Goal: Obtain resource: Download file/media

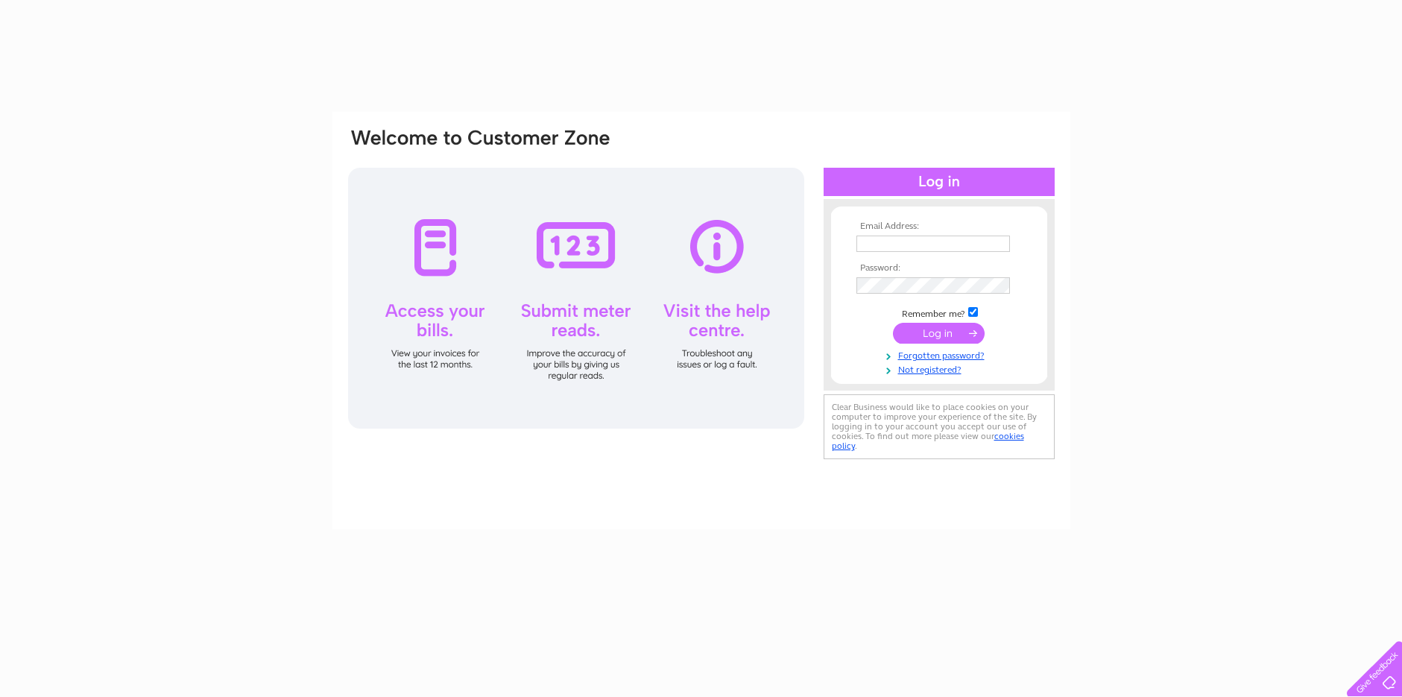
drag, startPoint x: 0, startPoint y: 0, endPoint x: 920, endPoint y: 250, distance: 953.4
click at [920, 250] on input "text" at bounding box center [934, 244] width 154 height 16
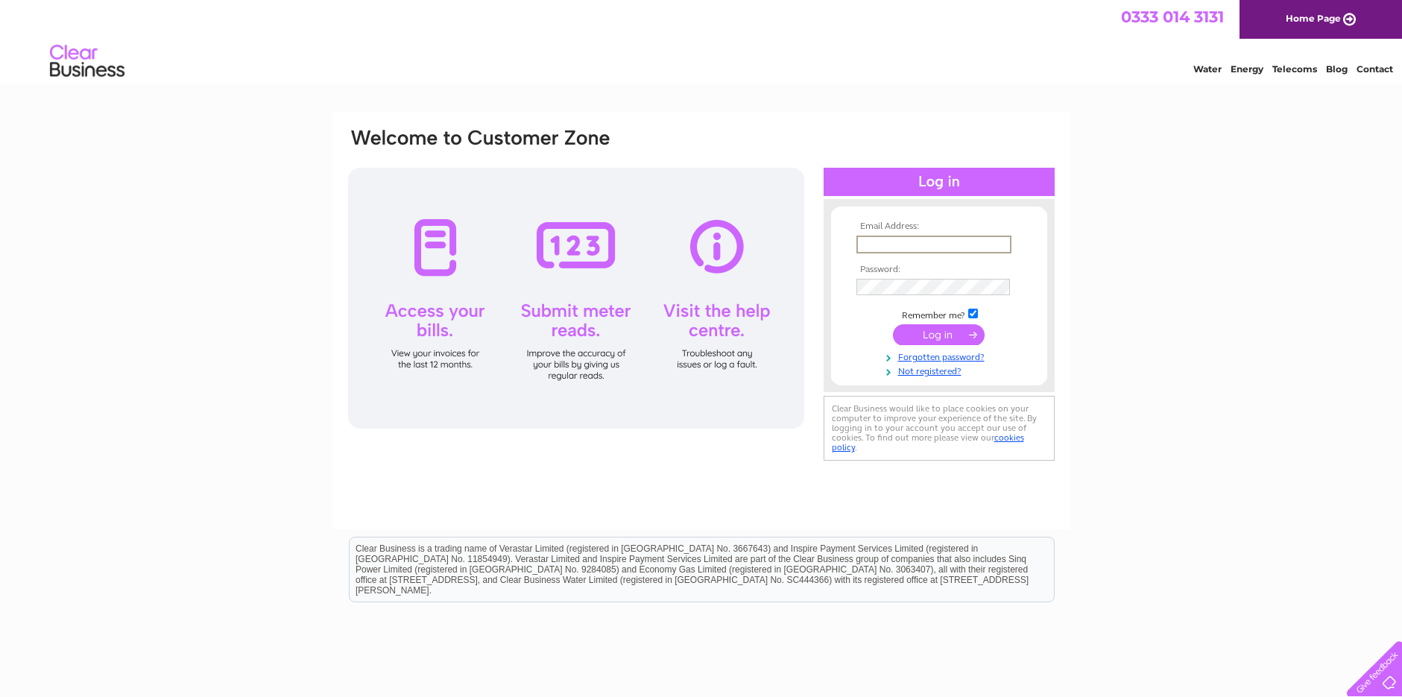
type input "[EMAIL_ADDRESS][DOMAIN_NAME]"
click at [893, 324] on input "submit" at bounding box center [939, 334] width 92 height 21
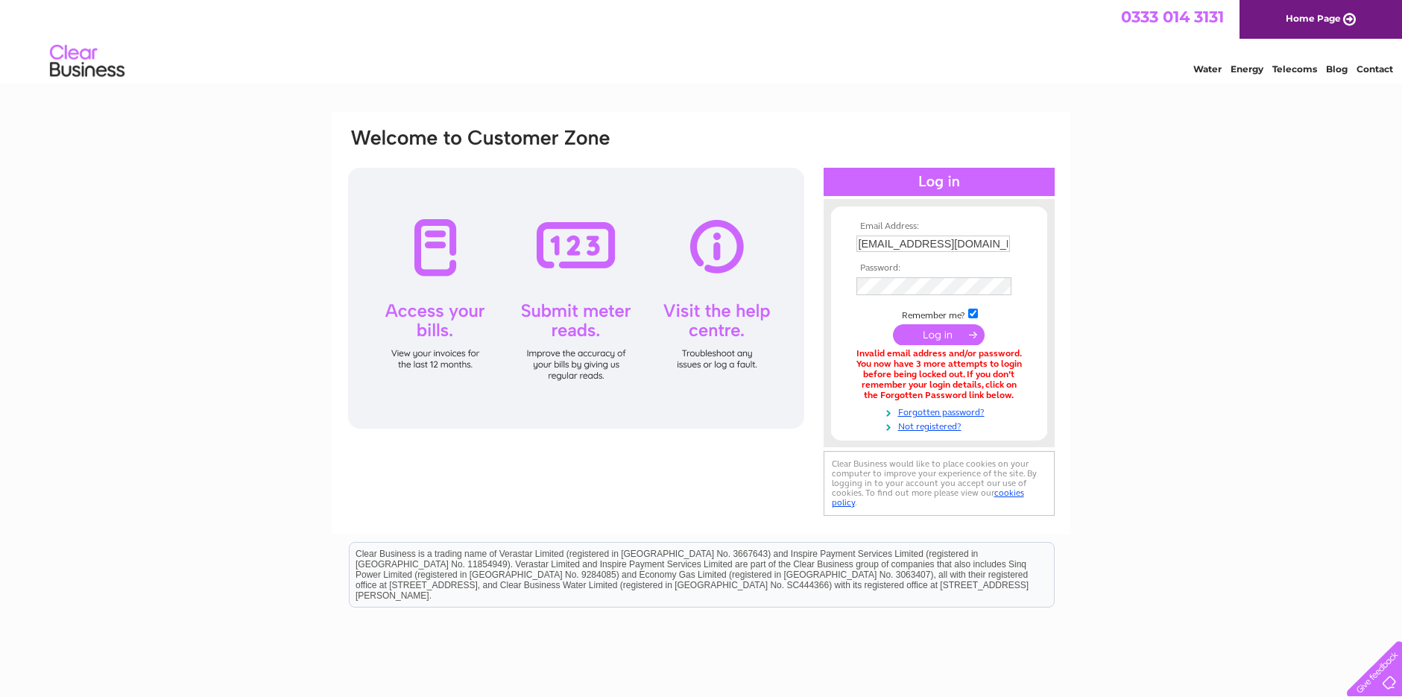
click at [944, 341] on input "submit" at bounding box center [939, 334] width 92 height 21
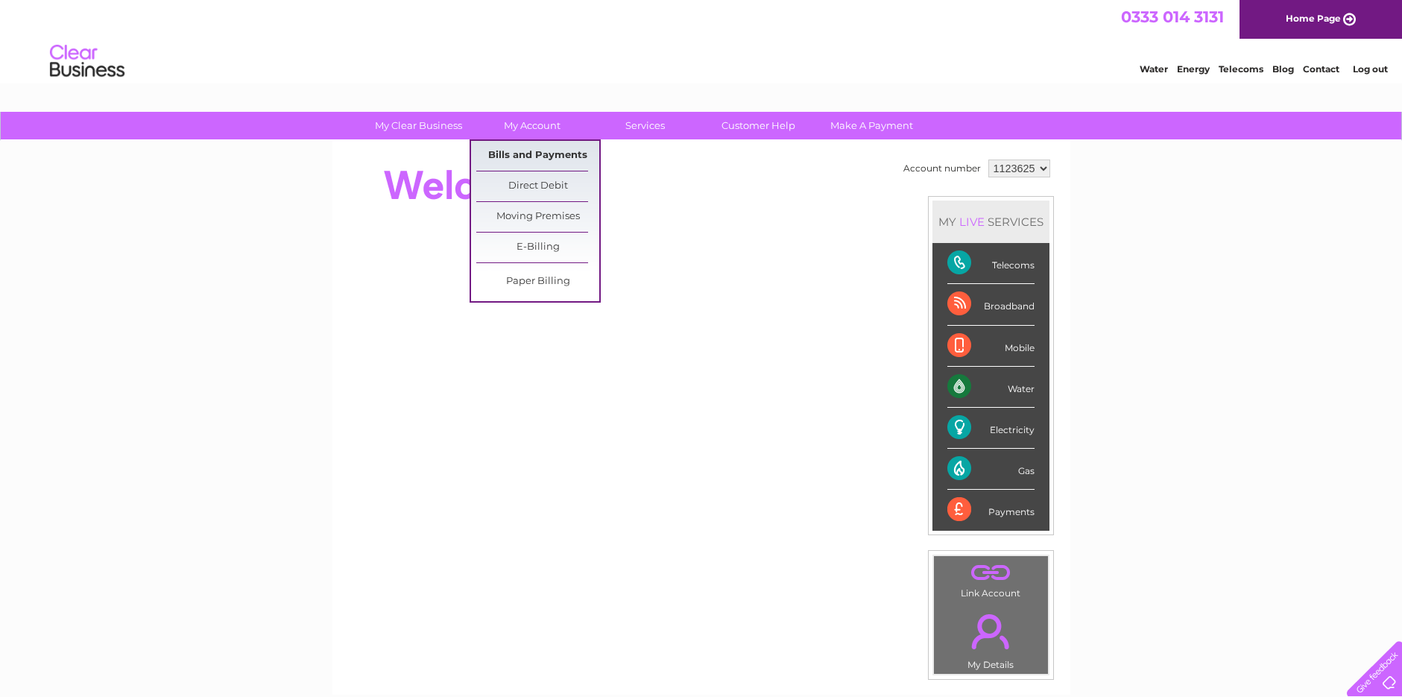
click at [521, 159] on link "Bills and Payments" at bounding box center [537, 156] width 123 height 30
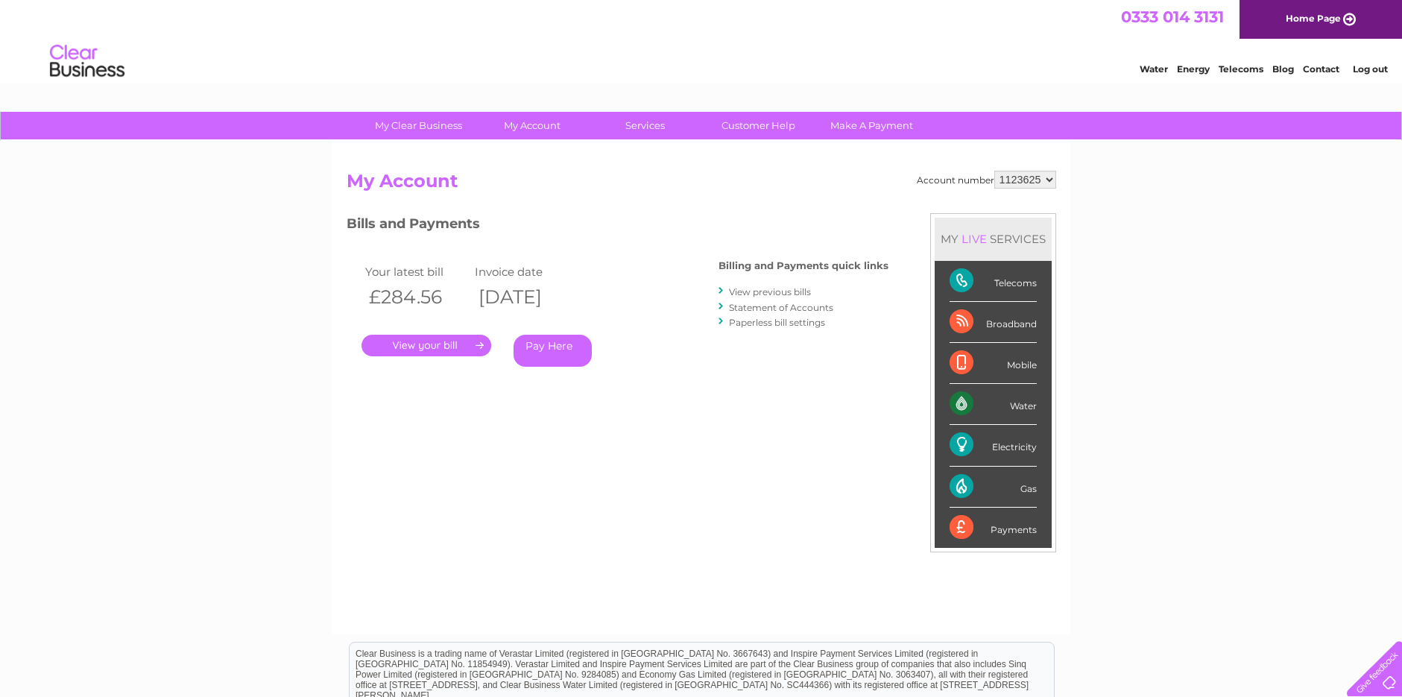
click at [775, 294] on link "View previous bills" at bounding box center [770, 291] width 82 height 11
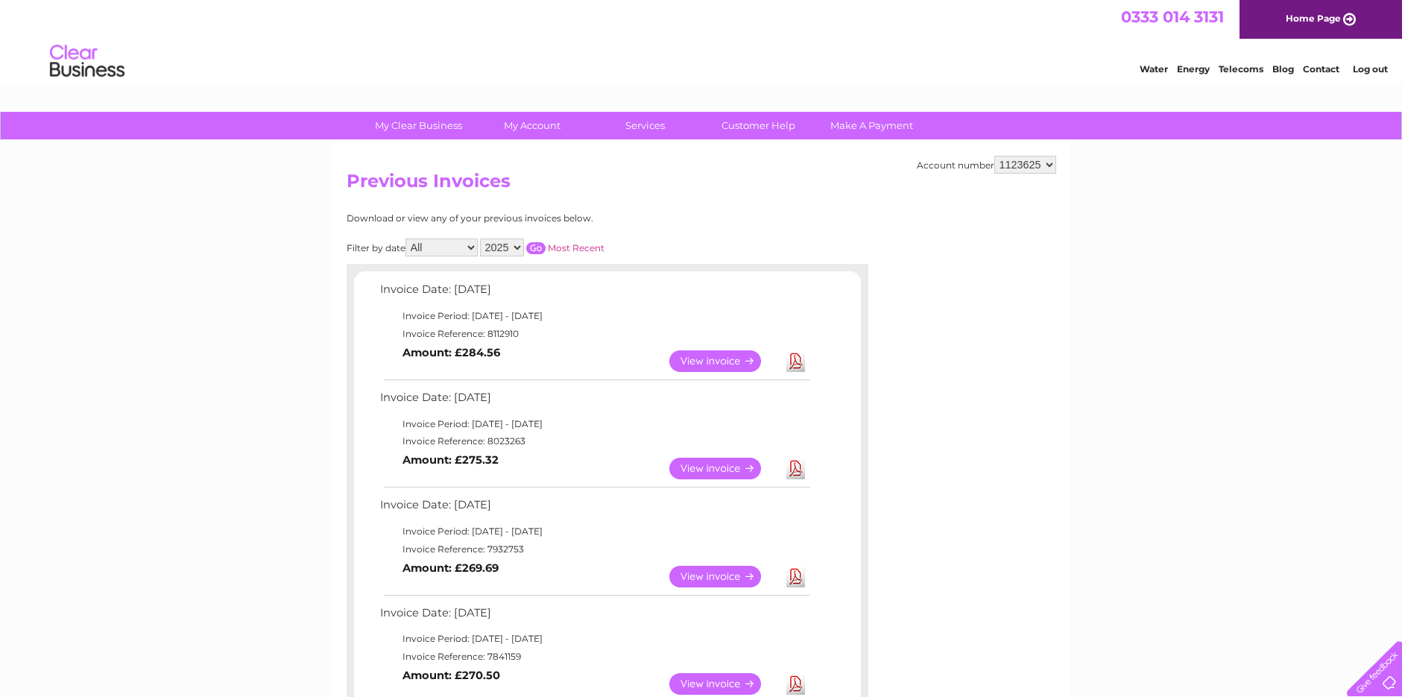
scroll to position [75, 0]
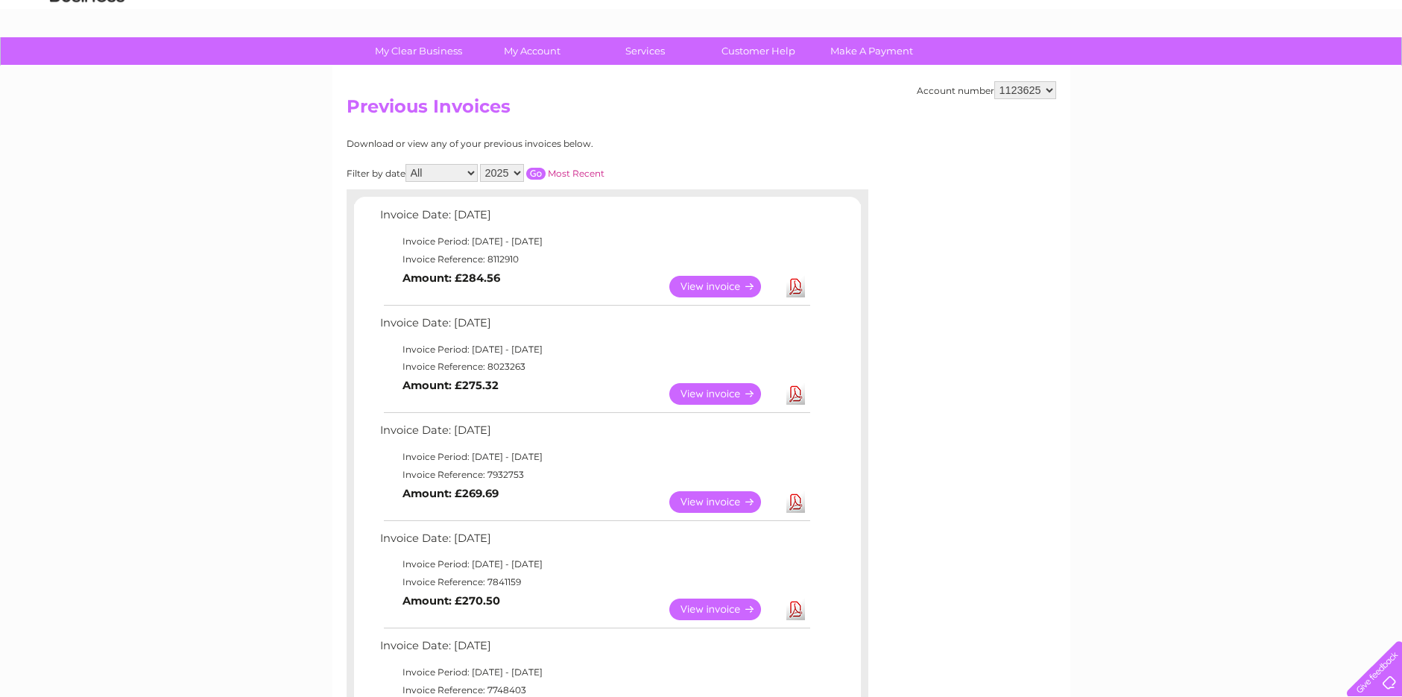
click at [803, 503] on link "Download" at bounding box center [795, 502] width 19 height 22
click at [799, 395] on link "Download" at bounding box center [795, 394] width 19 height 22
click at [801, 290] on link "Download" at bounding box center [795, 287] width 19 height 22
click at [801, 291] on link "Download" at bounding box center [795, 287] width 19 height 22
